Goal: Information Seeking & Learning: Learn about a topic

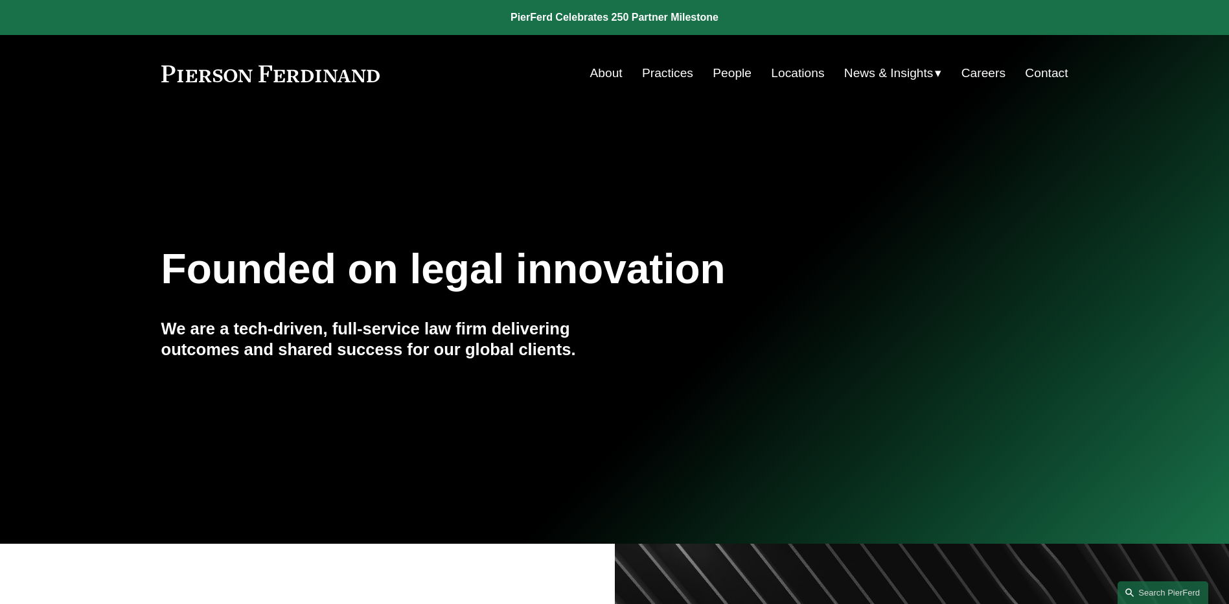
click at [0, 0] on span "News" at bounding box center [0, 0] width 0 height 0
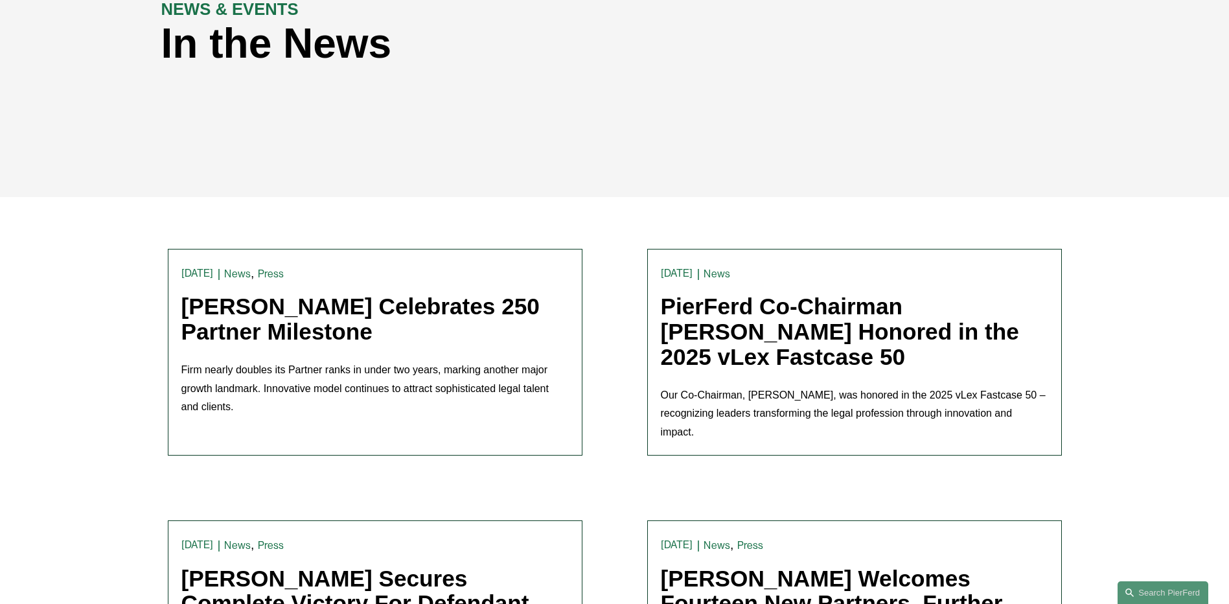
scroll to position [194, 0]
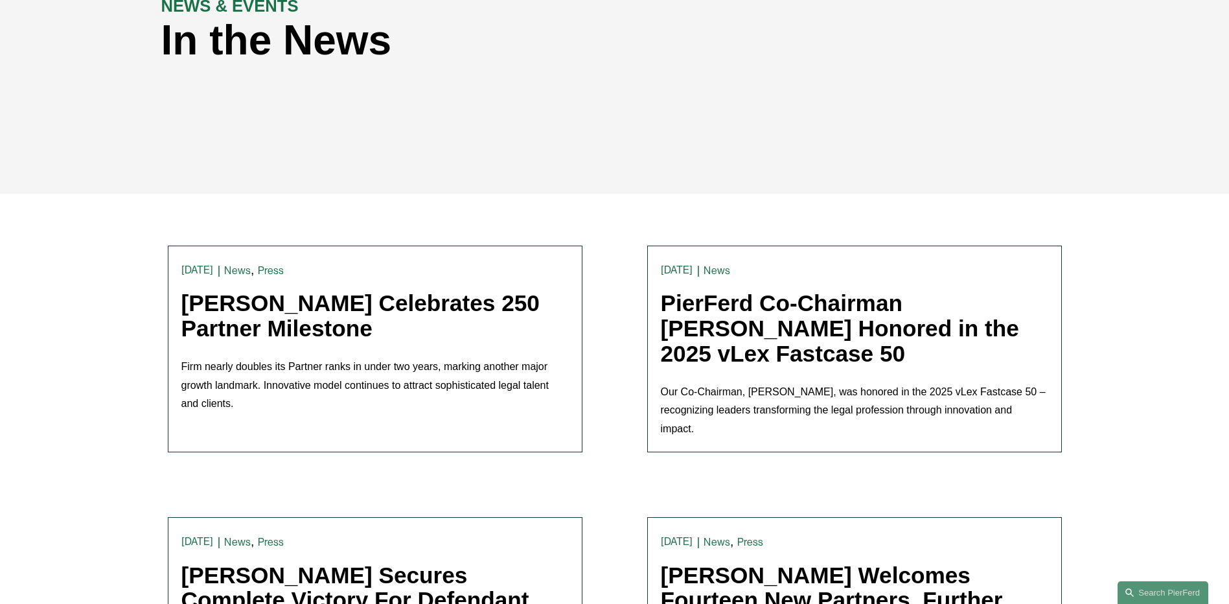
click at [385, 305] on link "Pierson Ferdinand Celebrates 250 Partner Milestone" at bounding box center [360, 315] width 358 height 51
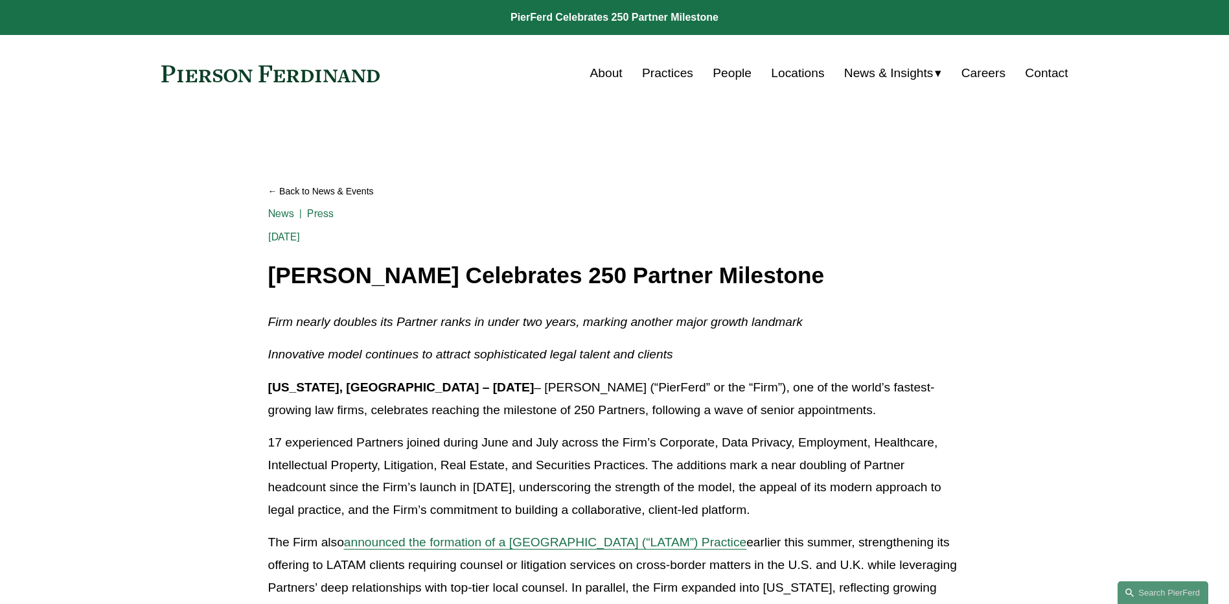
click at [889, 269] on h1 "Pierson Ferdinand Celebrates 250 Partner Milestone" at bounding box center [614, 275] width 693 height 25
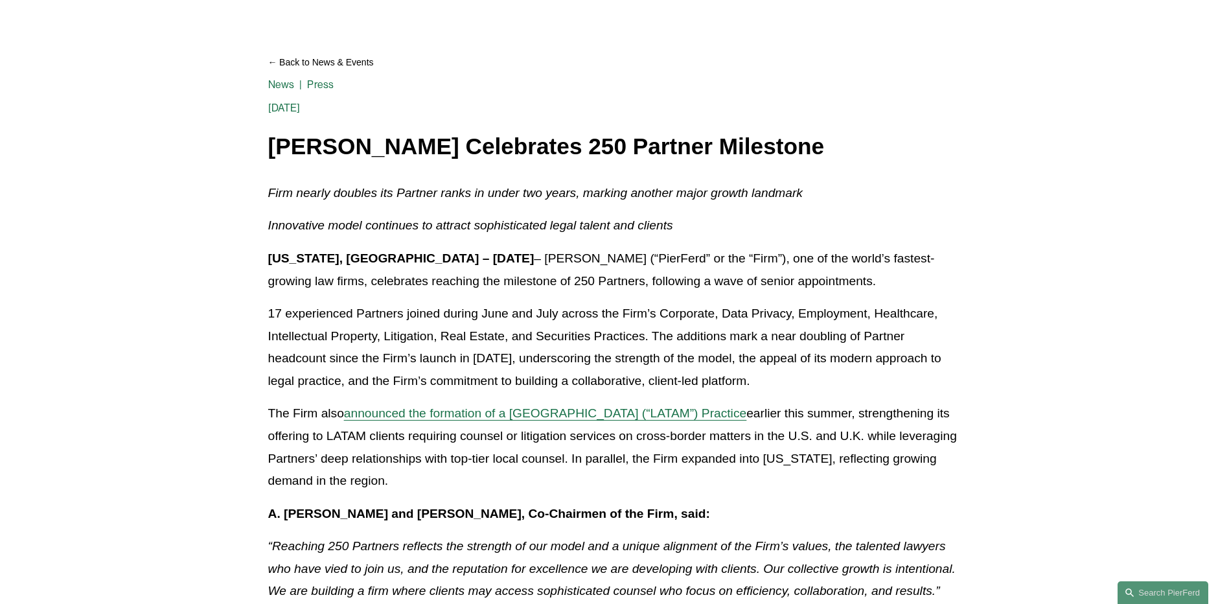
scroll to position [130, 0]
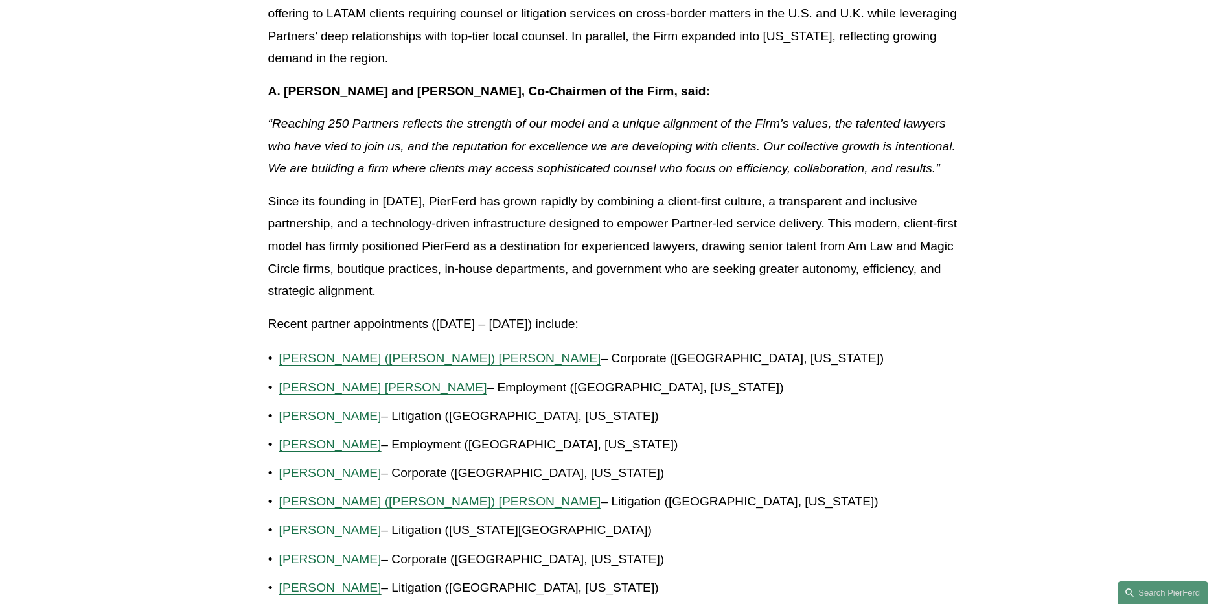
scroll to position [583, 0]
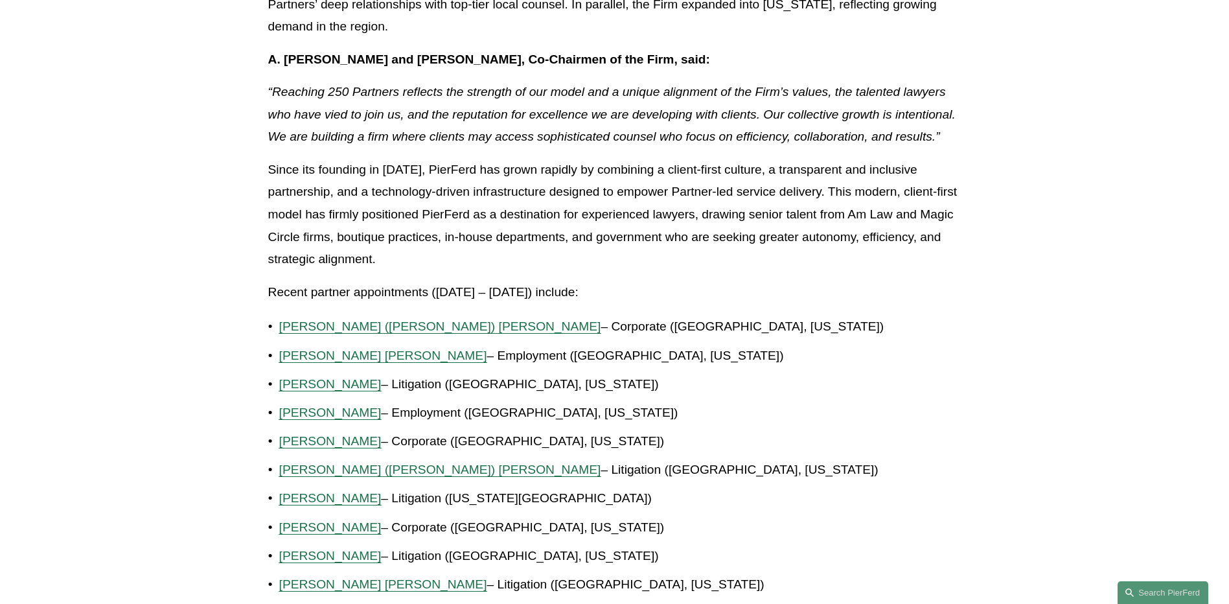
click at [655, 442] on p "Brian Connelly – Corporate (Boston, Massachusetts)" at bounding box center [620, 441] width 682 height 23
click at [797, 455] on ul "Christine (Chris) B. Amrhein – Corporate (Denver, Colorado) Giovanni D. Antonuc…" at bounding box center [614, 556] width 693 height 480
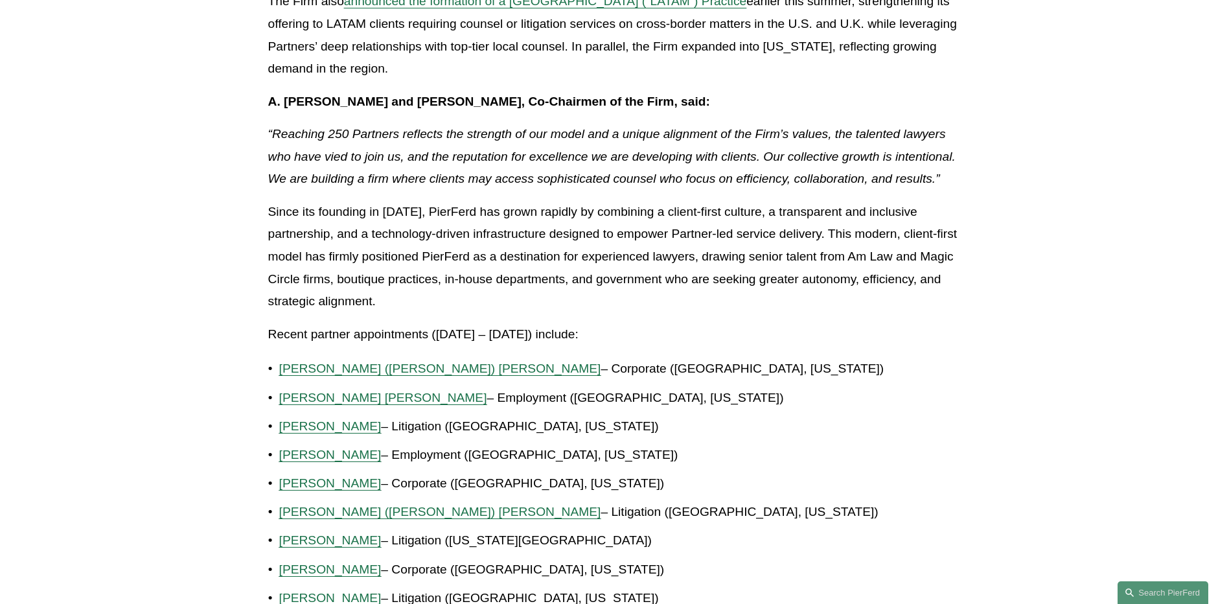
scroll to position [0, 0]
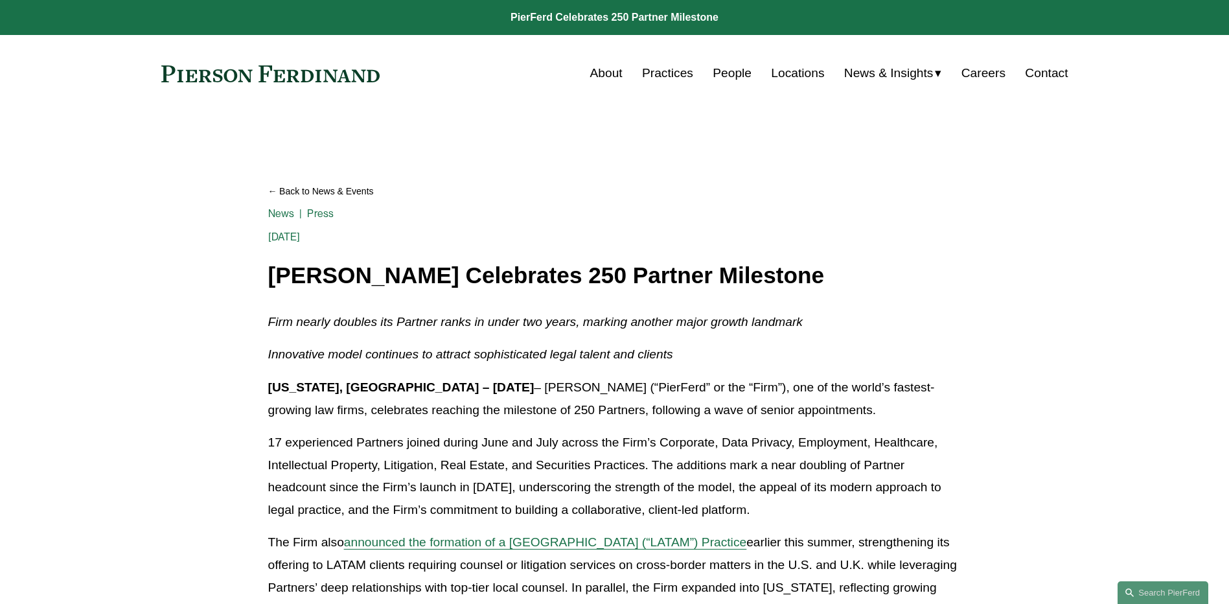
click at [728, 74] on link "People" at bounding box center [732, 73] width 39 height 25
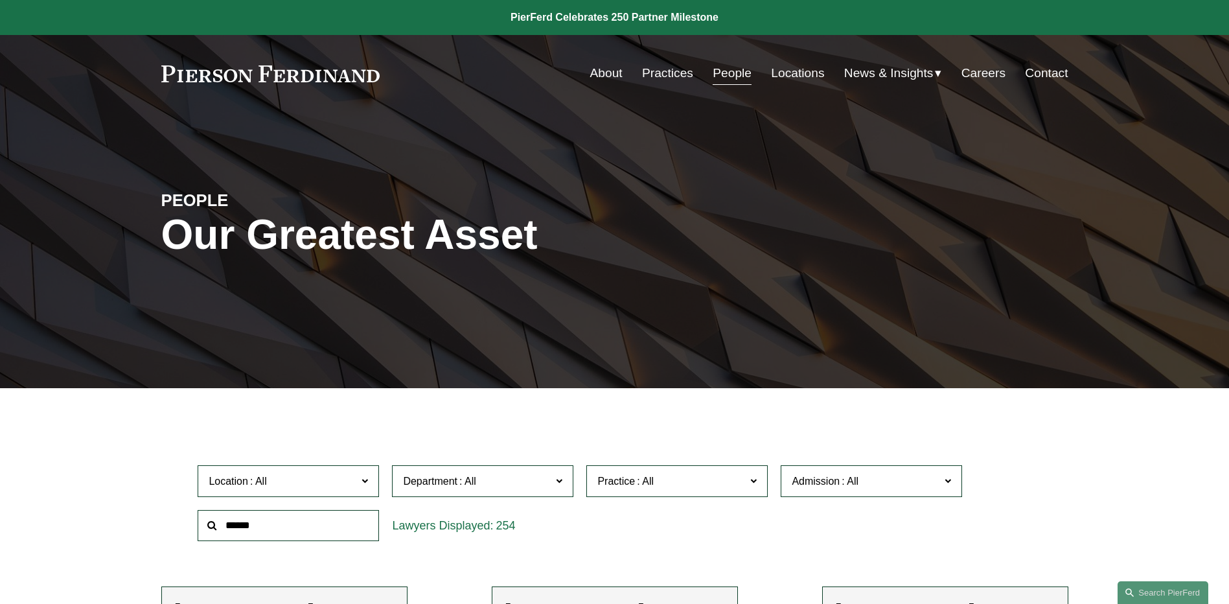
click at [1055, 75] on link "Contact" at bounding box center [1046, 73] width 43 height 25
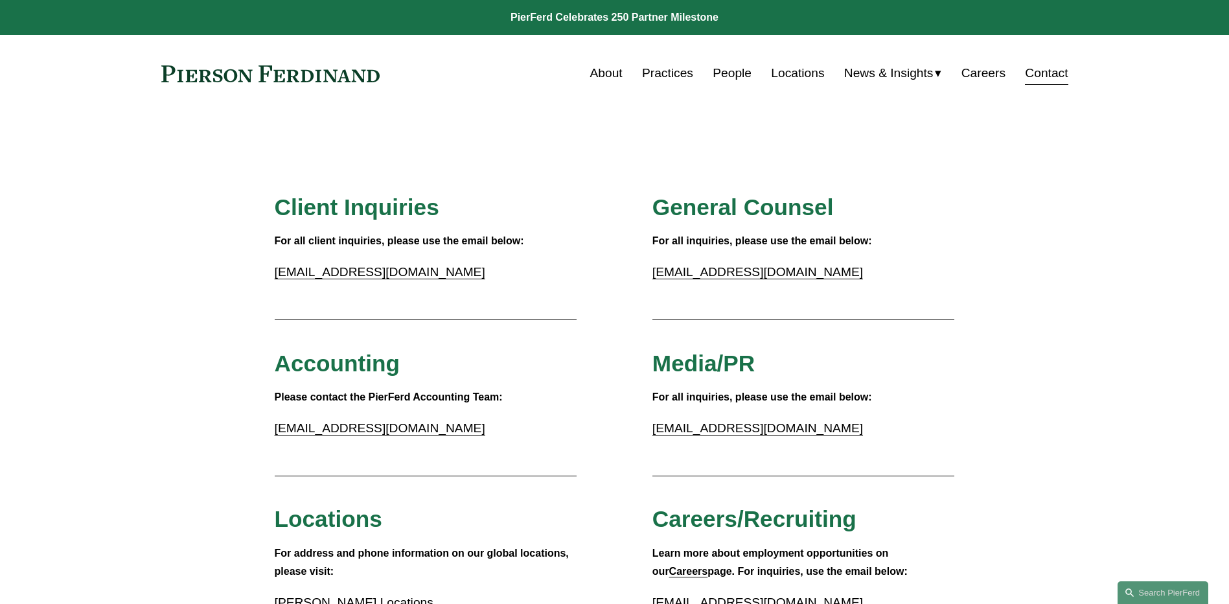
click at [0, 0] on span "News" at bounding box center [0, 0] width 0 height 0
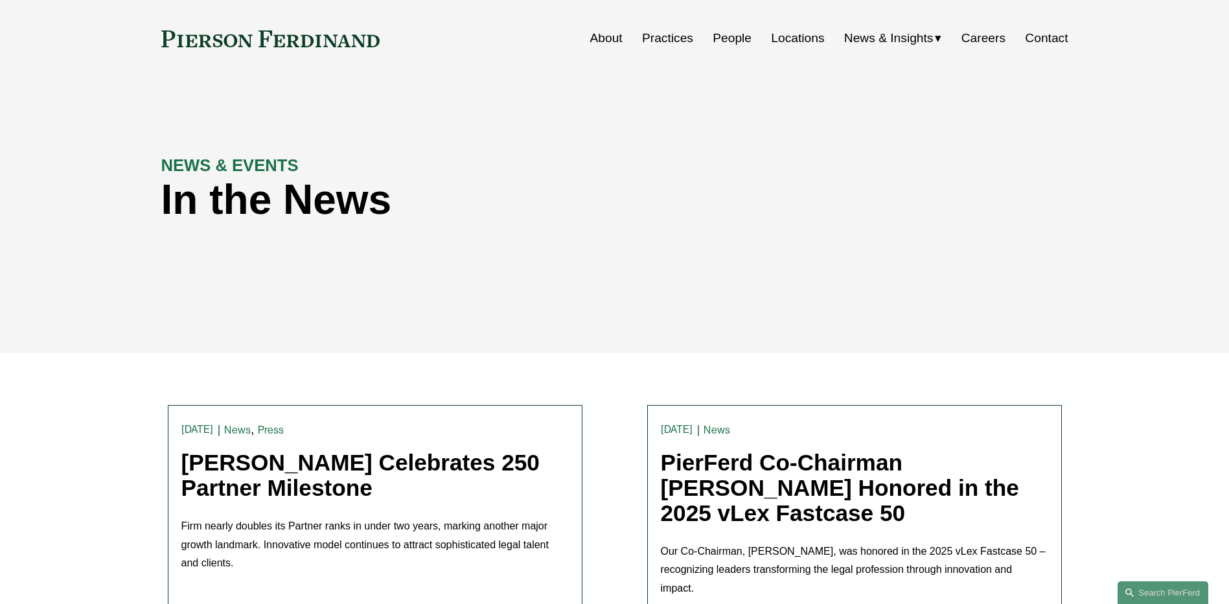
scroll to position [65, 0]
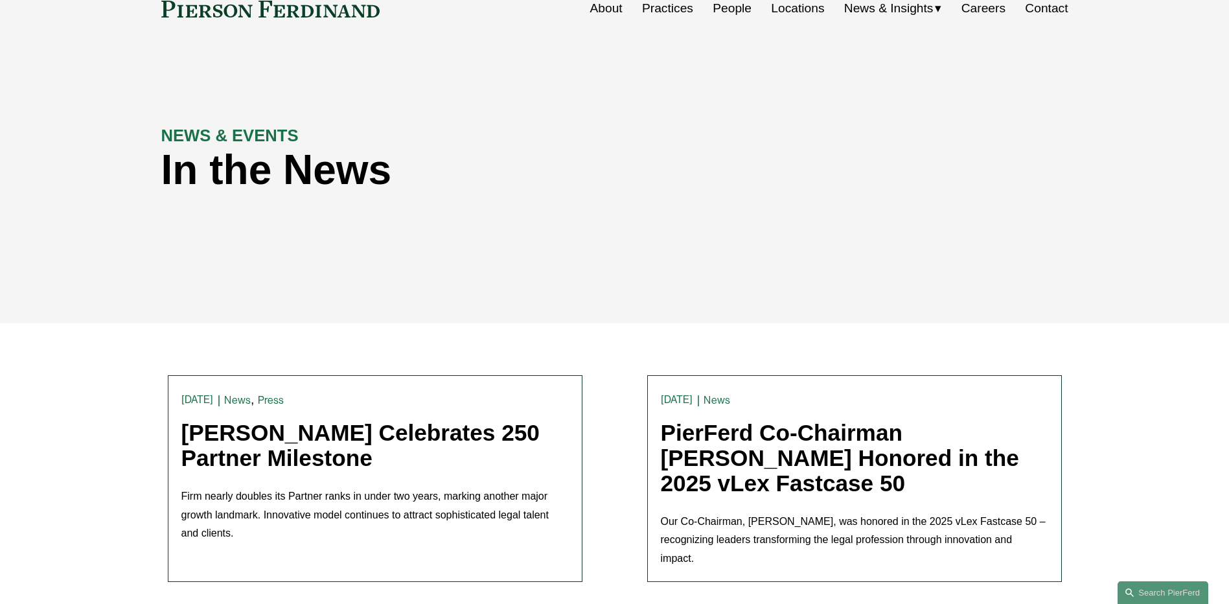
click at [271, 438] on link "[PERSON_NAME] Celebrates 250 Partner Milestone" at bounding box center [360, 445] width 358 height 51
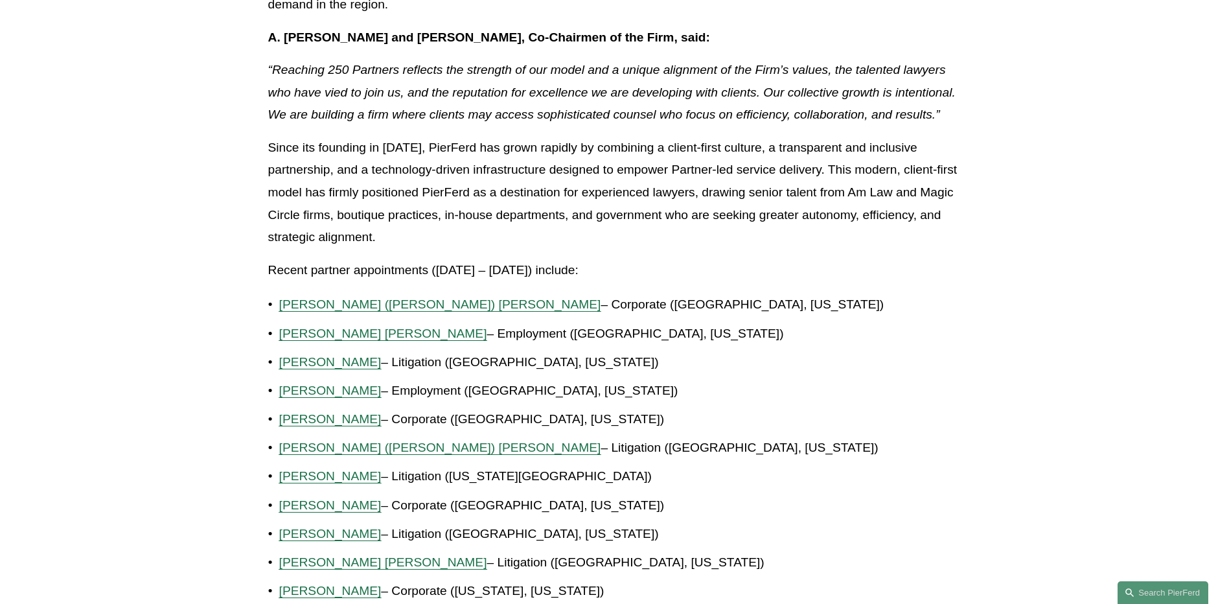
scroll to position [583, 0]
